Goal: Transaction & Acquisition: Purchase product/service

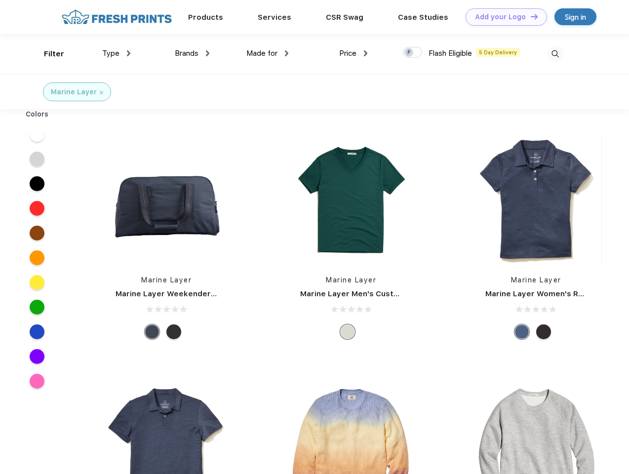
click at [503, 17] on link "Add your Logo Design Tool" at bounding box center [507, 16] width 82 height 17
click at [0, 0] on div "Design Tool" at bounding box center [0, 0] width 0 height 0
click at [530, 16] on link "Add your Logo Design Tool" at bounding box center [507, 16] width 82 height 17
click at [47, 54] on div "Filter" at bounding box center [54, 53] width 20 height 11
click at [117, 53] on span "Type" at bounding box center [110, 53] width 17 height 9
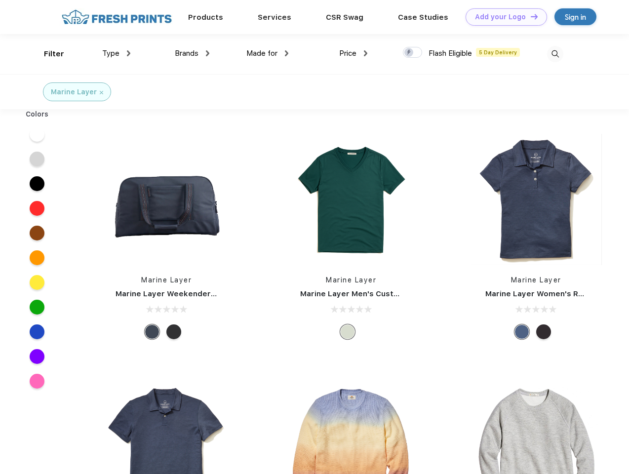
click at [192, 53] on span "Brands" at bounding box center [187, 53] width 24 height 9
click at [268, 53] on span "Made for" at bounding box center [261, 53] width 31 height 9
click at [354, 53] on span "Price" at bounding box center [347, 53] width 17 height 9
click at [413, 53] on div at bounding box center [412, 52] width 19 height 11
click at [409, 53] on input "checkbox" at bounding box center [406, 49] width 6 height 6
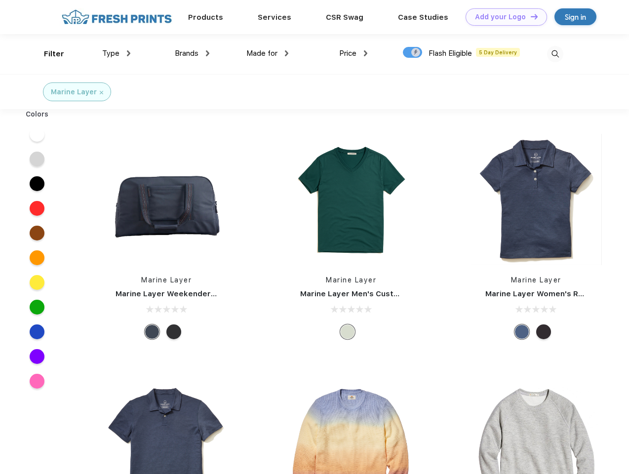
click at [555, 54] on img at bounding box center [555, 54] width 16 height 16
